Goal: Check status: Check status

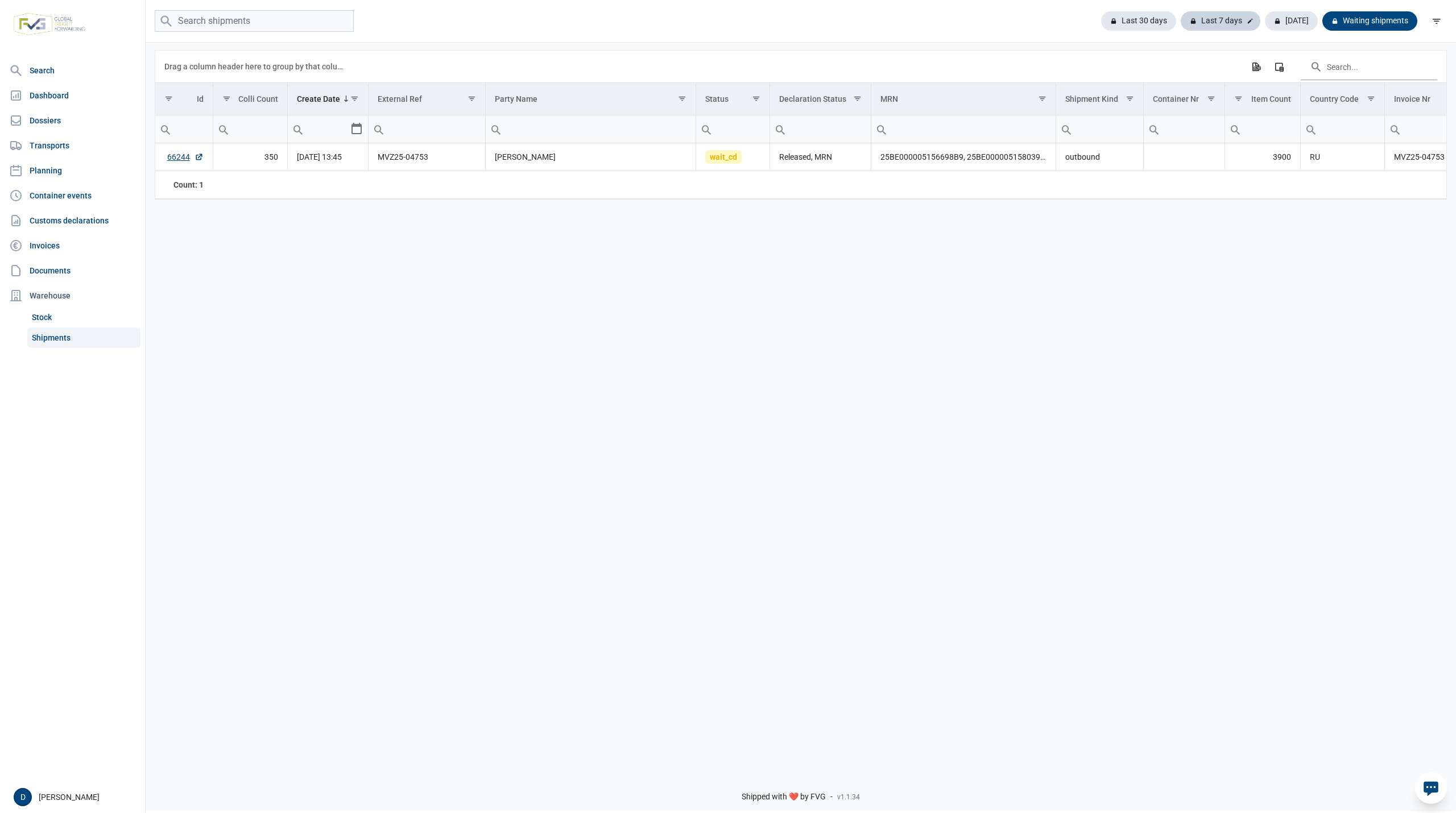
click at [1246, 16] on div "Last 7 days" at bounding box center [1220, 21] width 79 height 19
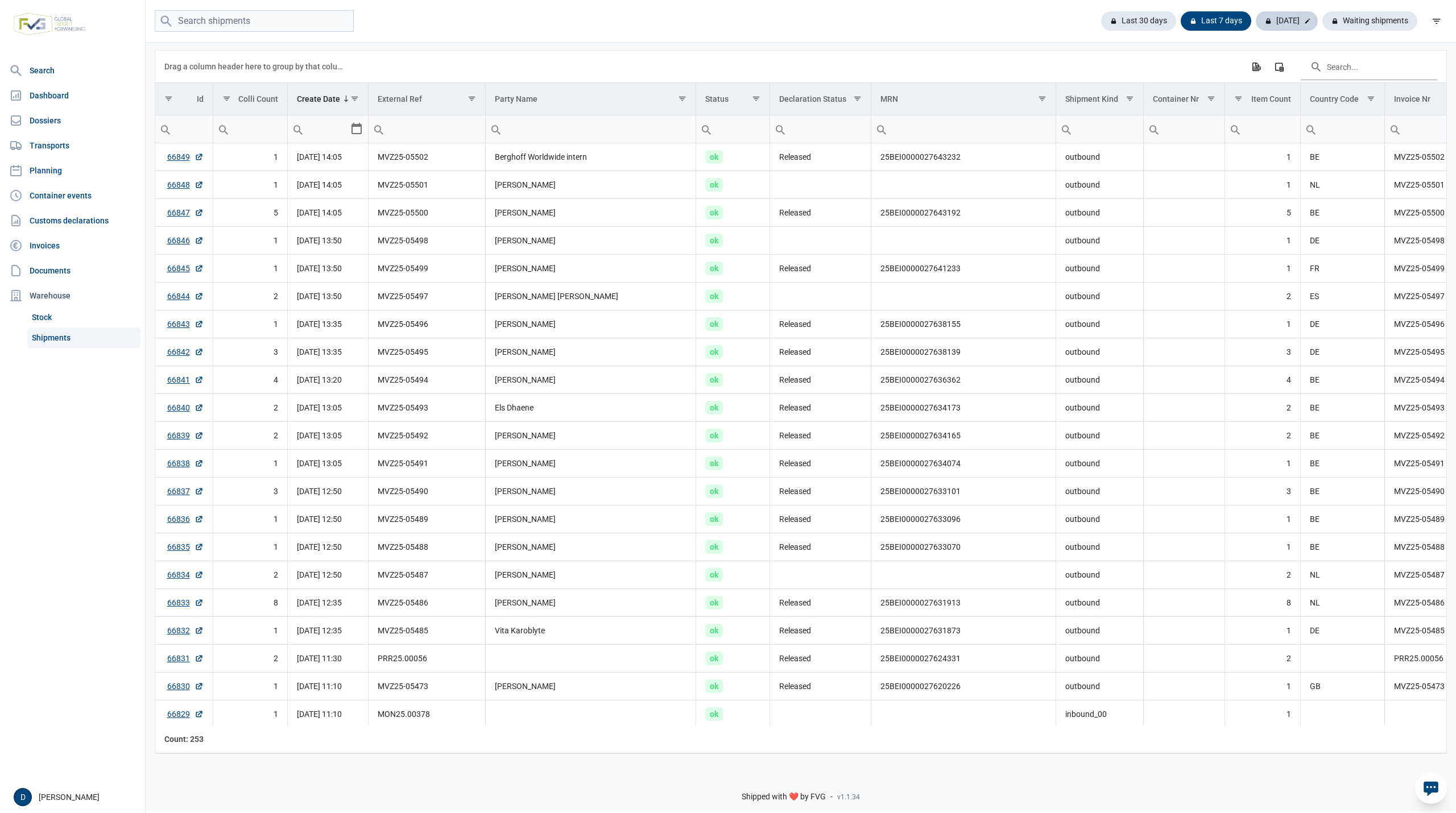
click at [1293, 17] on div "[DATE]" at bounding box center [1287, 21] width 62 height 19
click at [38, 114] on link "Dossiers" at bounding box center [72, 121] width 136 height 23
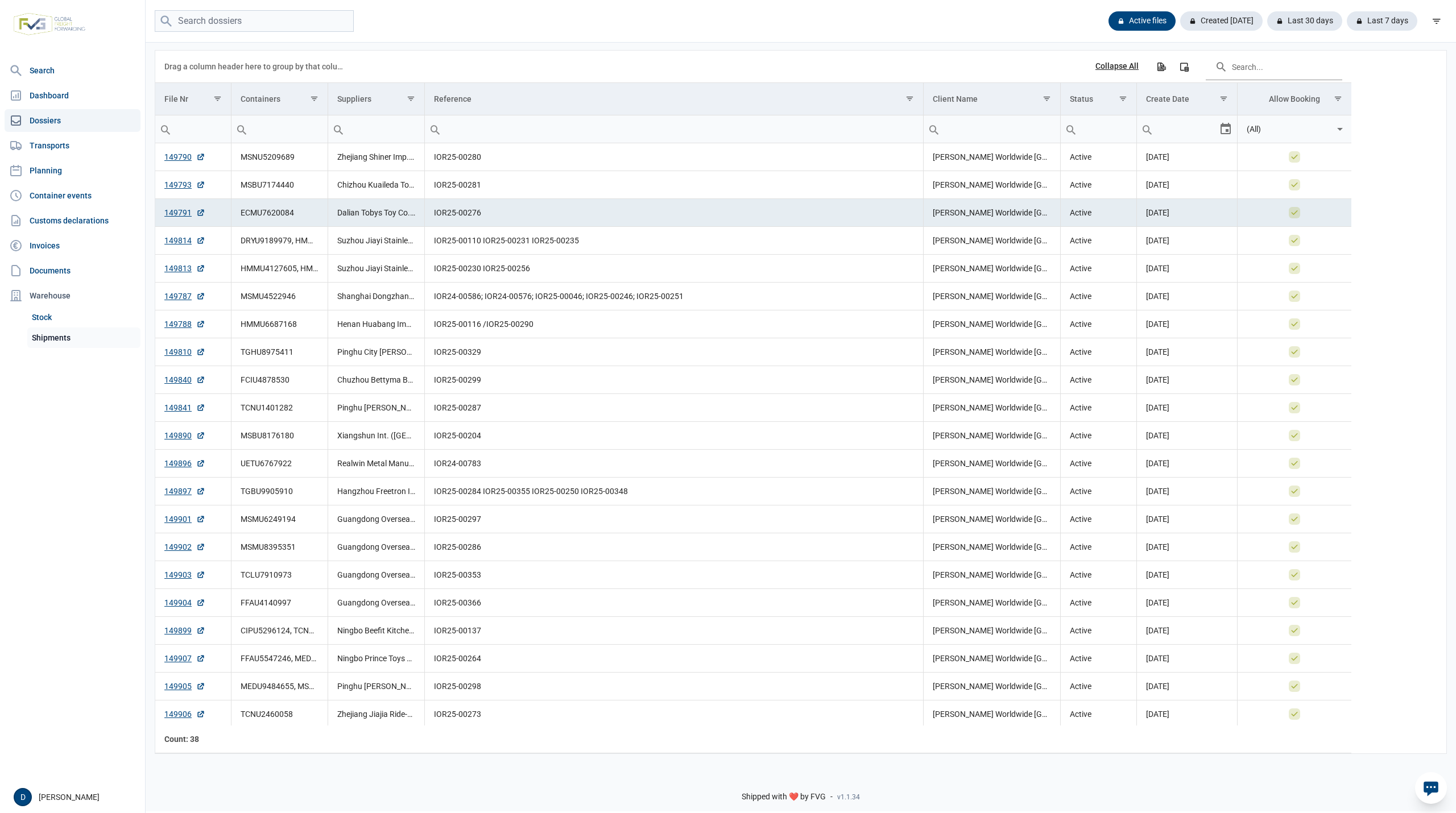
click at [65, 339] on link "Shipments" at bounding box center [84, 337] width 114 height 20
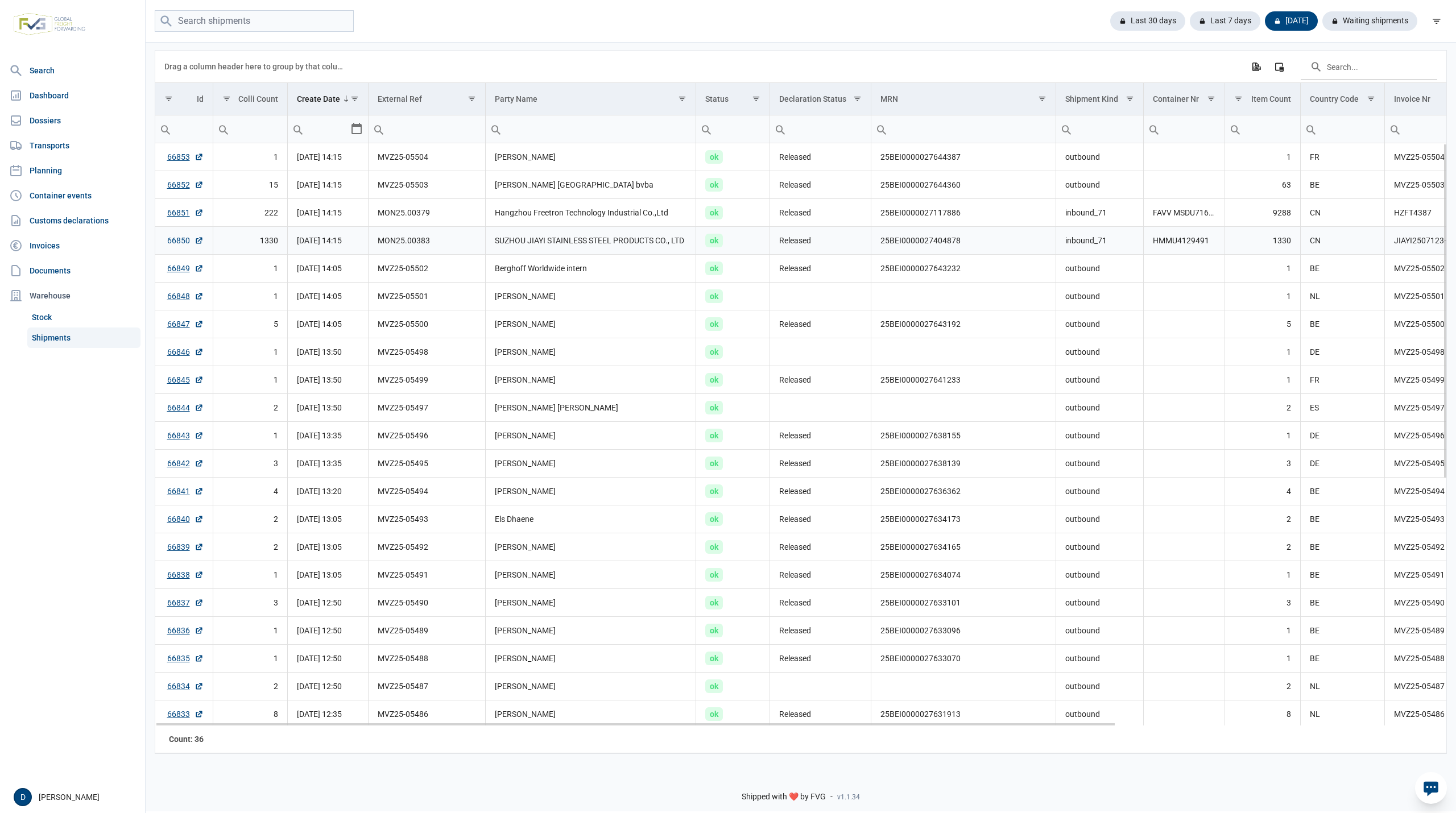
click at [172, 242] on link "66850" at bounding box center [185, 240] width 37 height 11
click at [180, 210] on link "66851" at bounding box center [185, 212] width 37 height 11
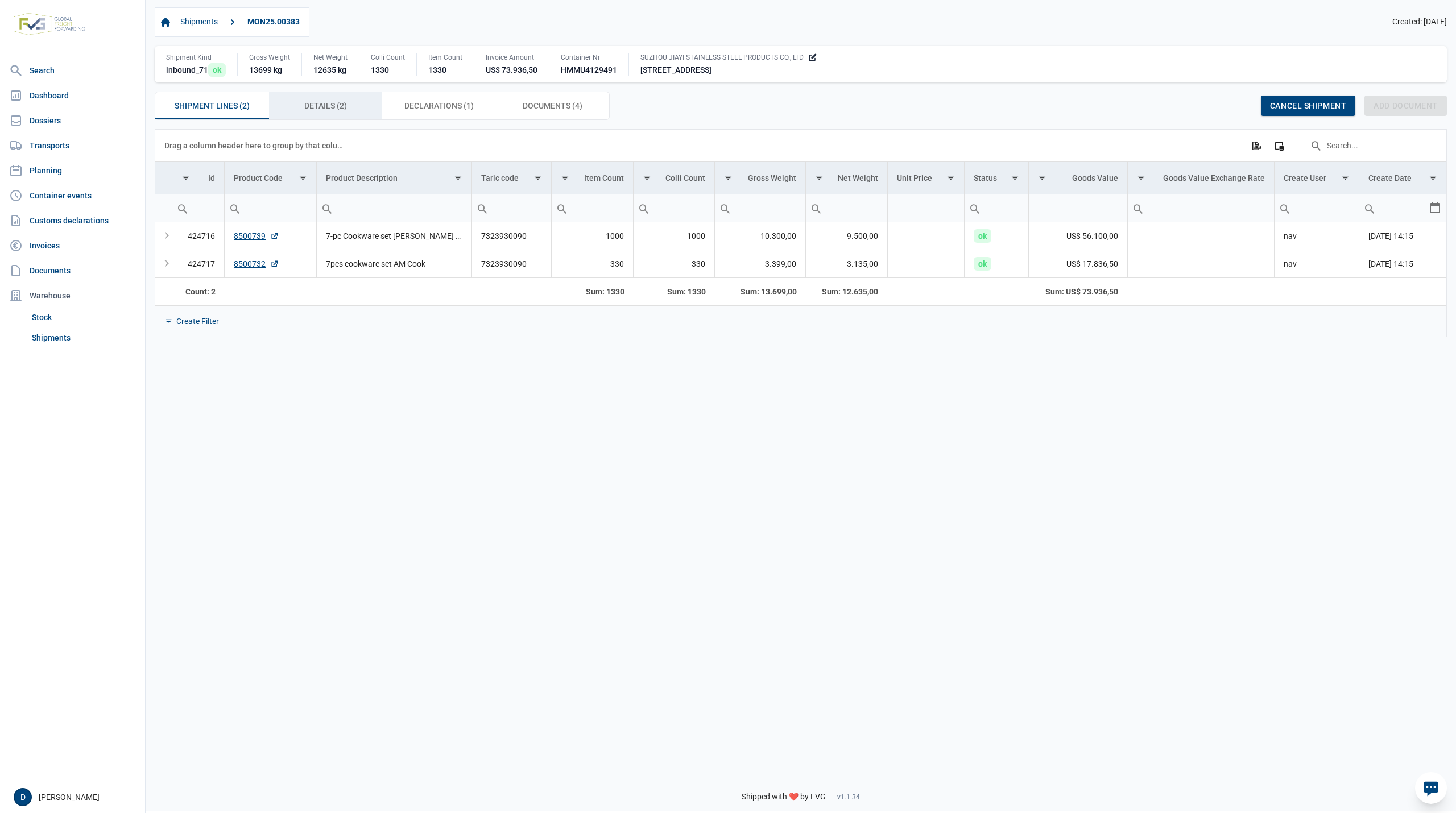
click at [309, 108] on span "Details (2) Details (2)" at bounding box center [325, 106] width 43 height 14
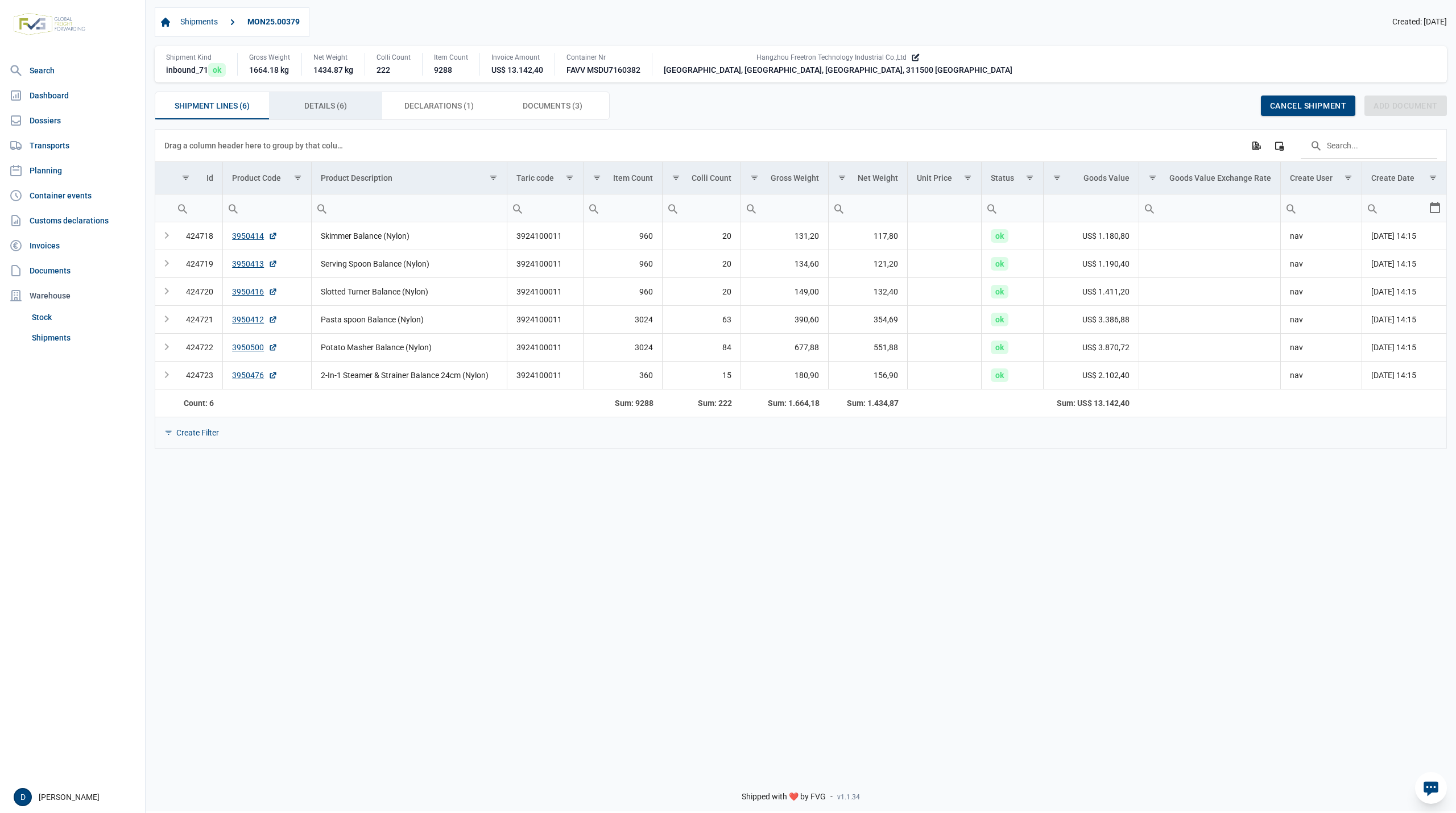
click at [335, 106] on span "Details (6) Details (6)" at bounding box center [325, 106] width 43 height 14
